Goal: Transaction & Acquisition: Subscribe to service/newsletter

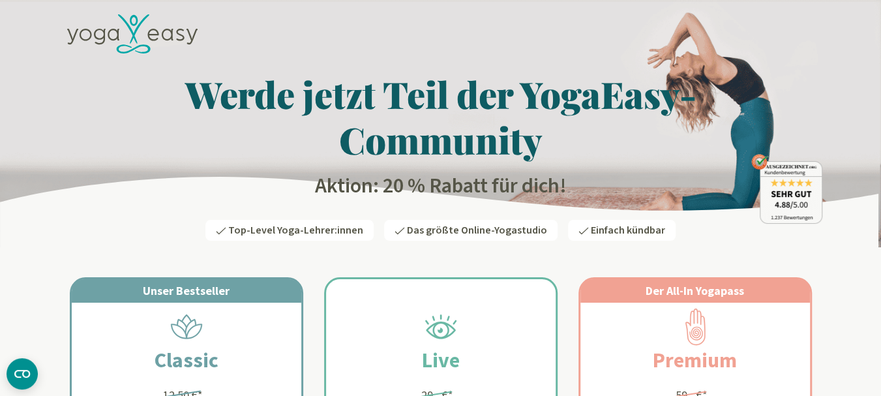
click at [584, 84] on h1 "Werde jetzt Teil der YogaEasy-Community" at bounding box center [440, 116] width 763 height 91
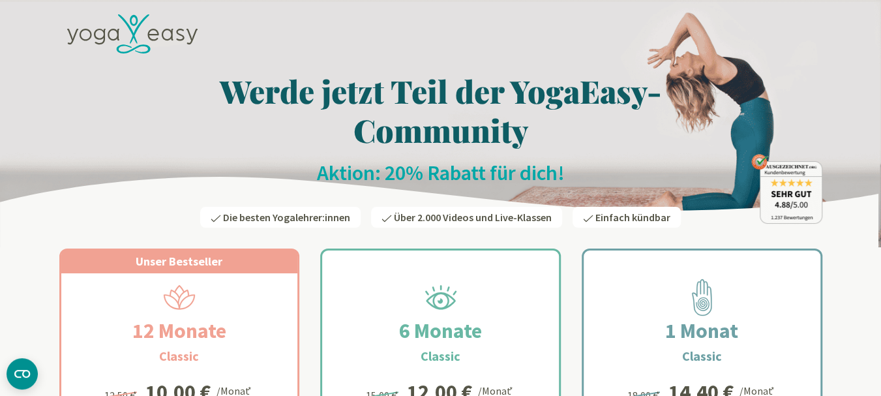
scroll to position [191, 0]
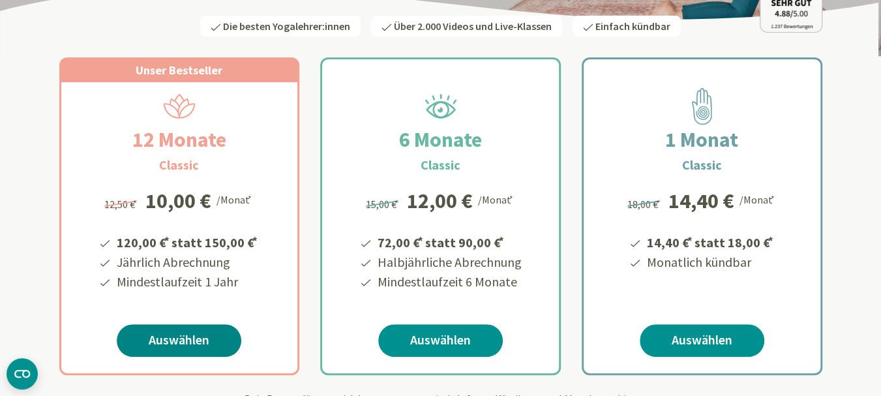
click at [188, 348] on link "Auswählen" at bounding box center [179, 340] width 125 height 33
